Goal: Navigation & Orientation: Go to known website

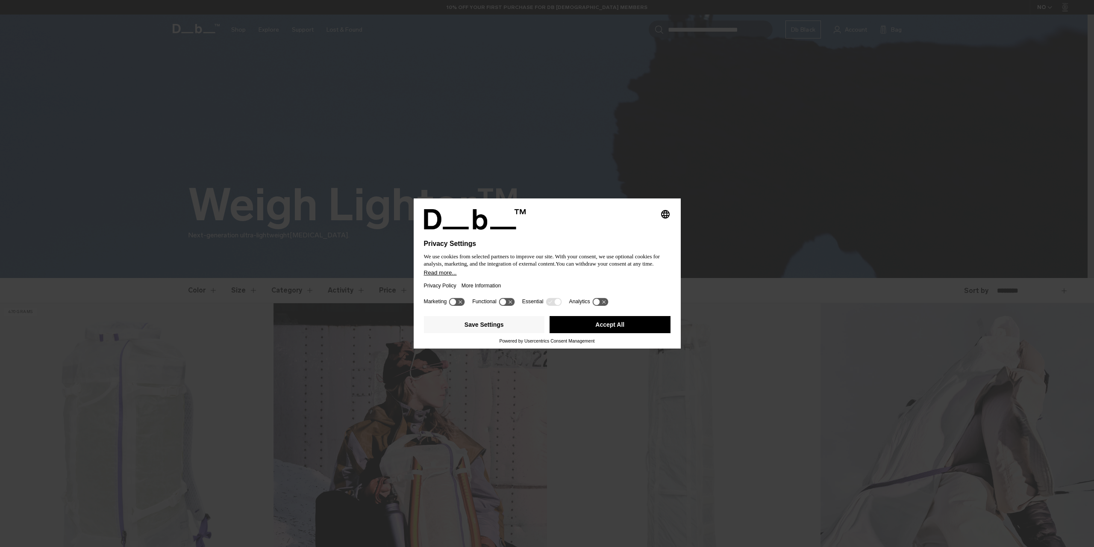
click at [625, 322] on button "Accept All" at bounding box center [610, 324] width 121 height 17
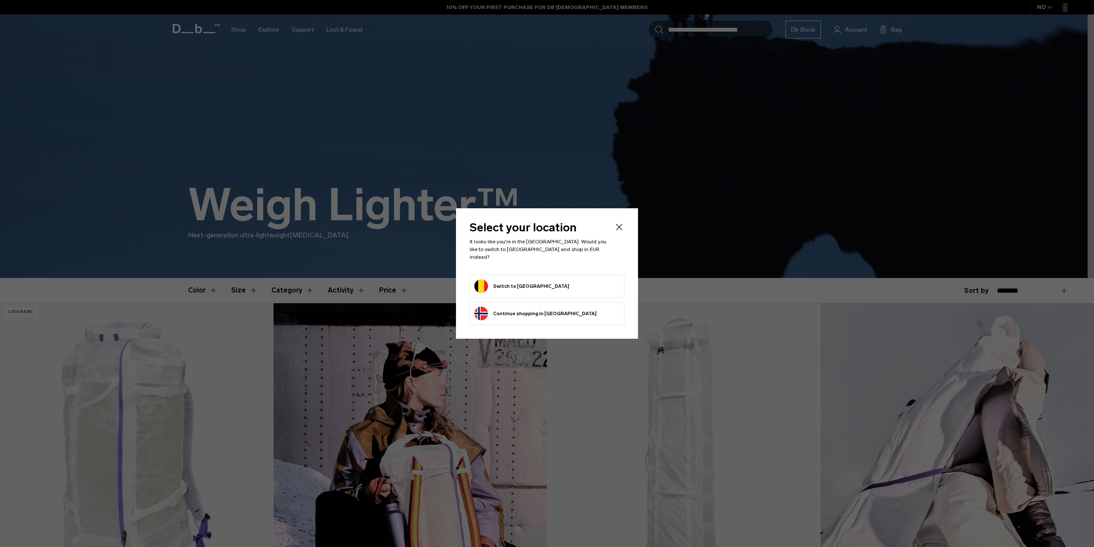
click at [512, 281] on button "Switch to [GEOGRAPHIC_DATA]" at bounding box center [522, 286] width 95 height 14
